Goal: Task Accomplishment & Management: Use online tool/utility

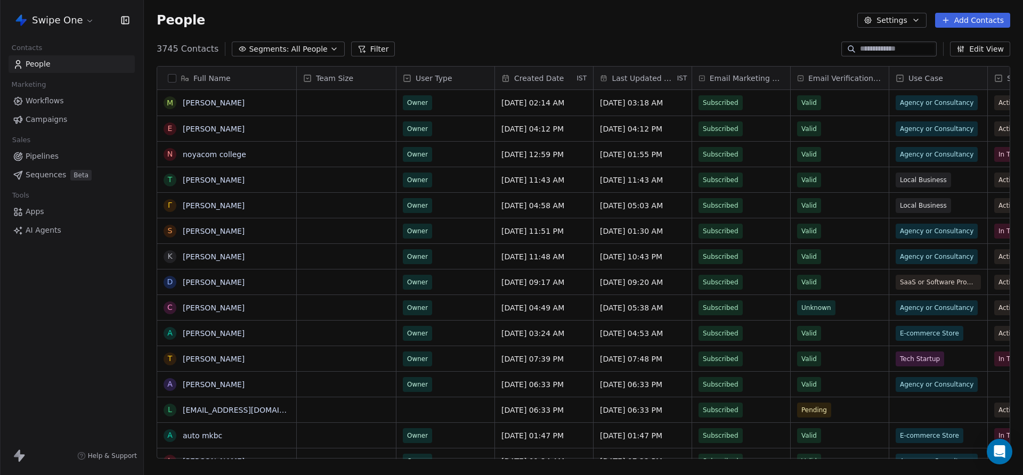
scroll to position [418, 879]
click at [72, 107] on link "Workflows" at bounding box center [72, 101] width 126 height 18
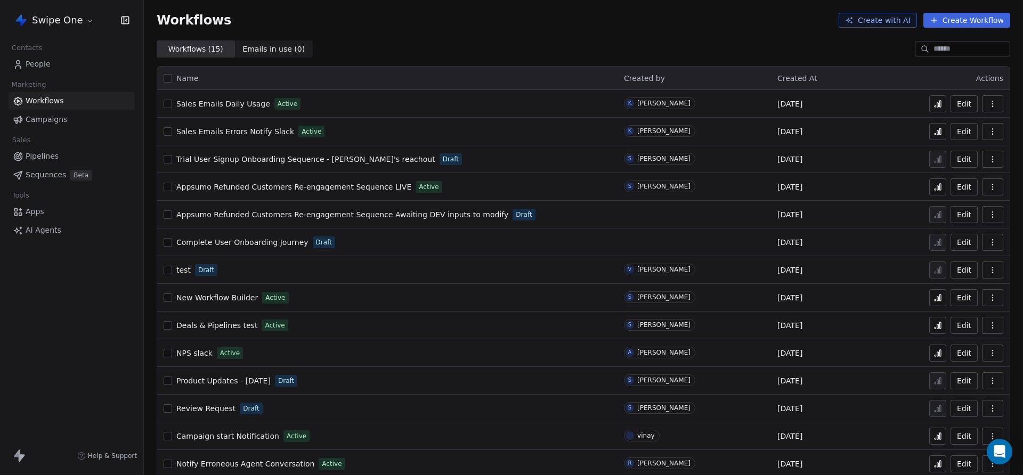
click at [239, 105] on span "Sales Emails Daily Usage" at bounding box center [223, 104] width 94 height 9
click at [240, 126] on link "Sales Emails Errors Notify Slack" at bounding box center [235, 131] width 118 height 11
